Goal: Check status

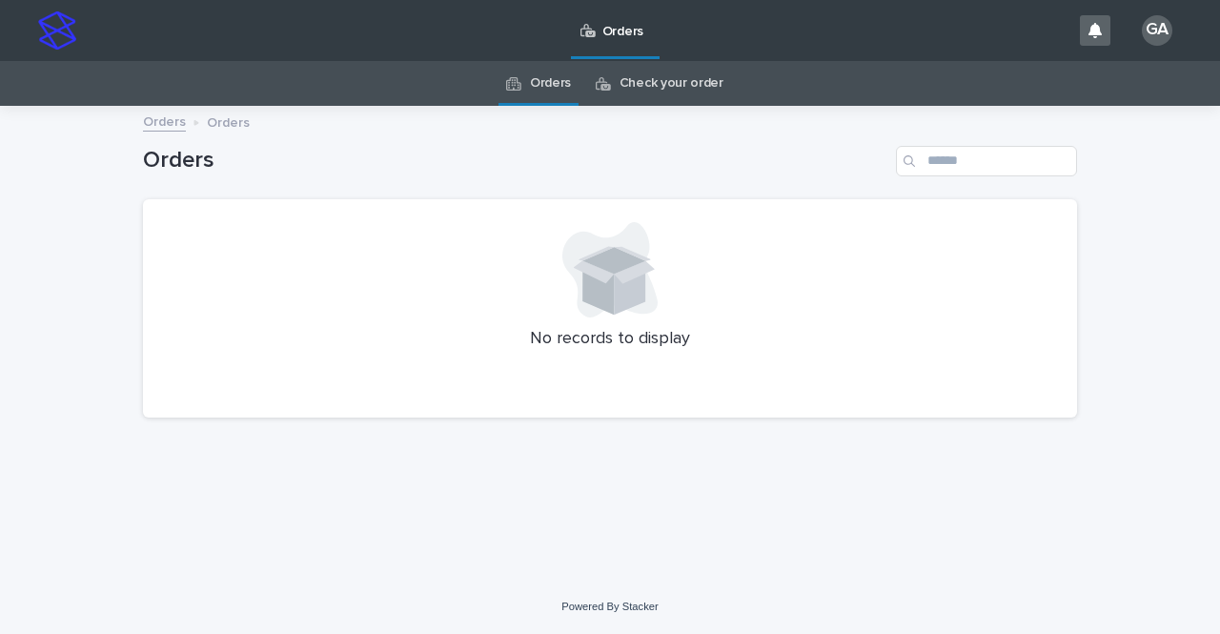
click at [688, 80] on link "Check your order" at bounding box center [671, 83] width 104 height 45
click at [547, 79] on link "Orders" at bounding box center [550, 83] width 41 height 45
click at [637, 90] on link "Check your order" at bounding box center [671, 83] width 104 height 45
click at [563, 82] on link "Orders" at bounding box center [550, 83] width 41 height 45
click at [642, 89] on link "Check your order" at bounding box center [671, 83] width 104 height 45
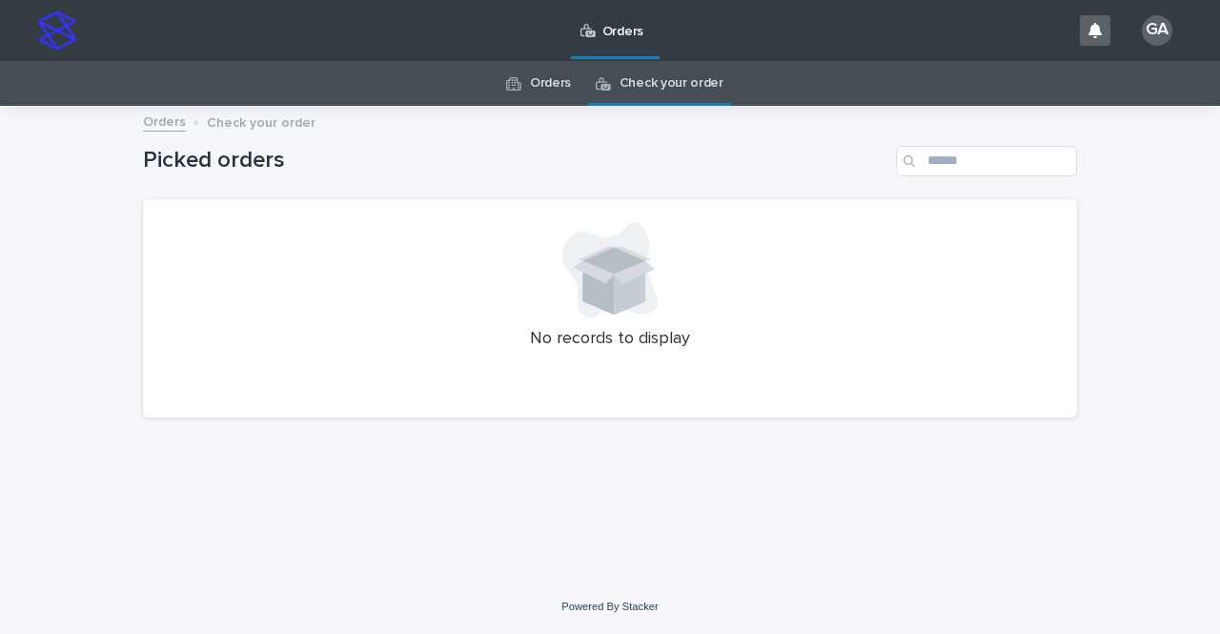
click at [562, 83] on link "Orders" at bounding box center [550, 83] width 41 height 45
click at [648, 88] on link "Check your order" at bounding box center [671, 83] width 104 height 45
